Goal: Information Seeking & Learning: Learn about a topic

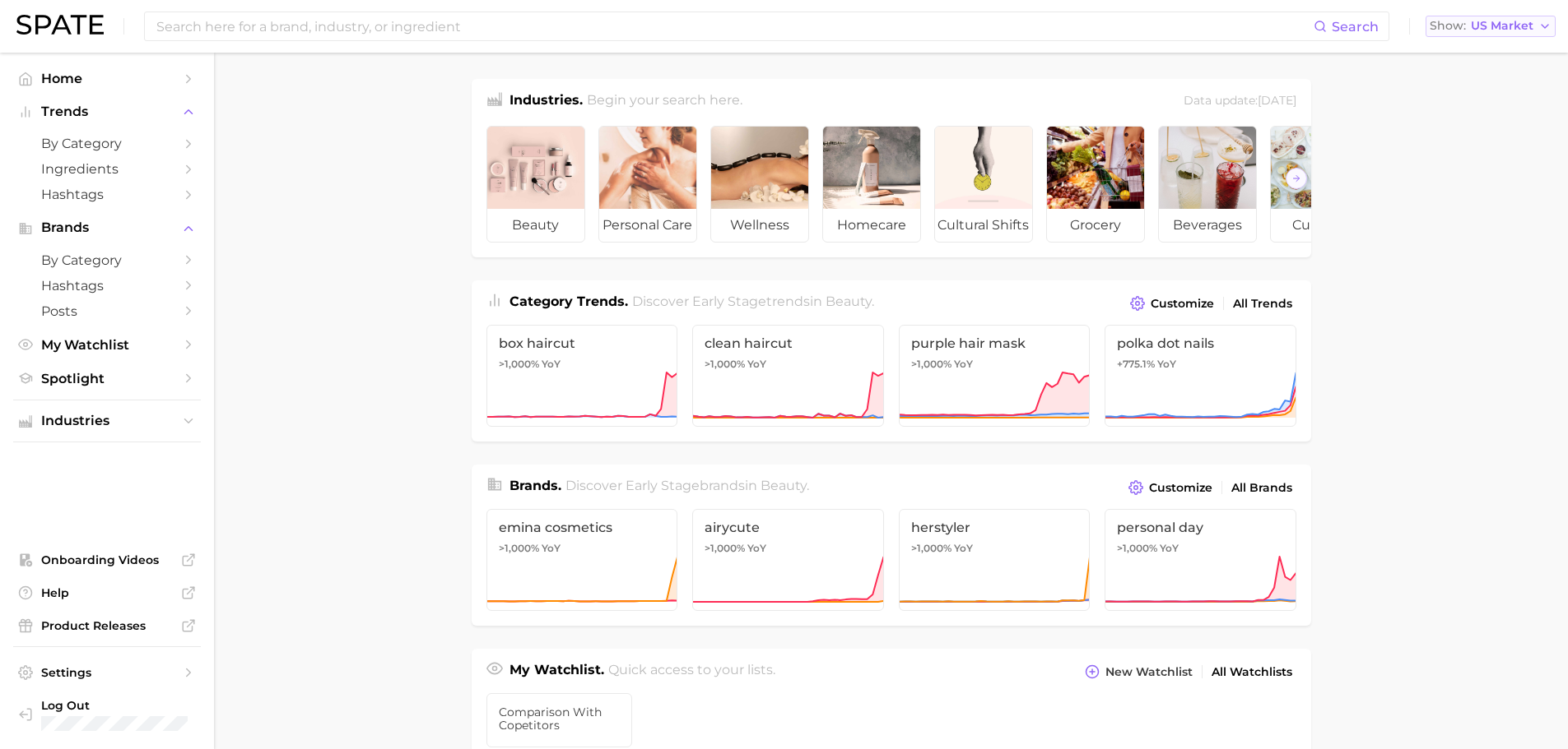
click at [1480, 33] on button "Show US Market" at bounding box center [1491, 26] width 130 height 21
click at [1395, 324] on main "Industries. Begin your search here. Data update: [DATE] beauty personal care we…" at bounding box center [891, 695] width 1354 height 1284
